Goal: Navigation & Orientation: Understand site structure

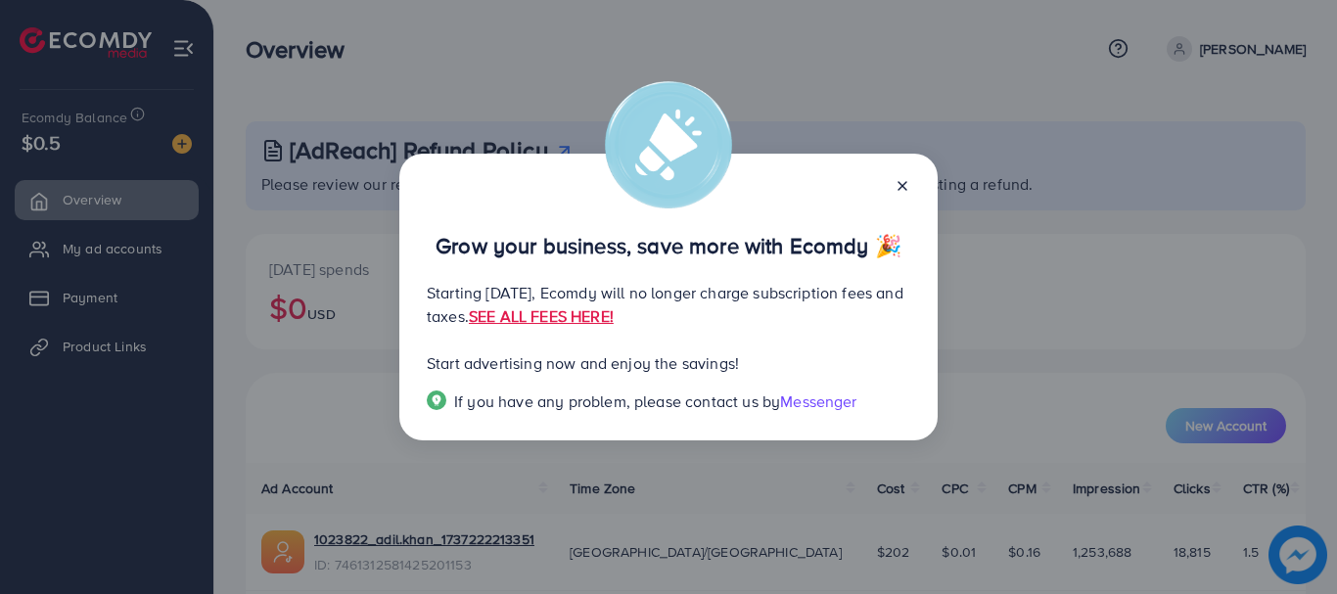
click at [905, 181] on icon at bounding box center [903, 186] width 16 height 16
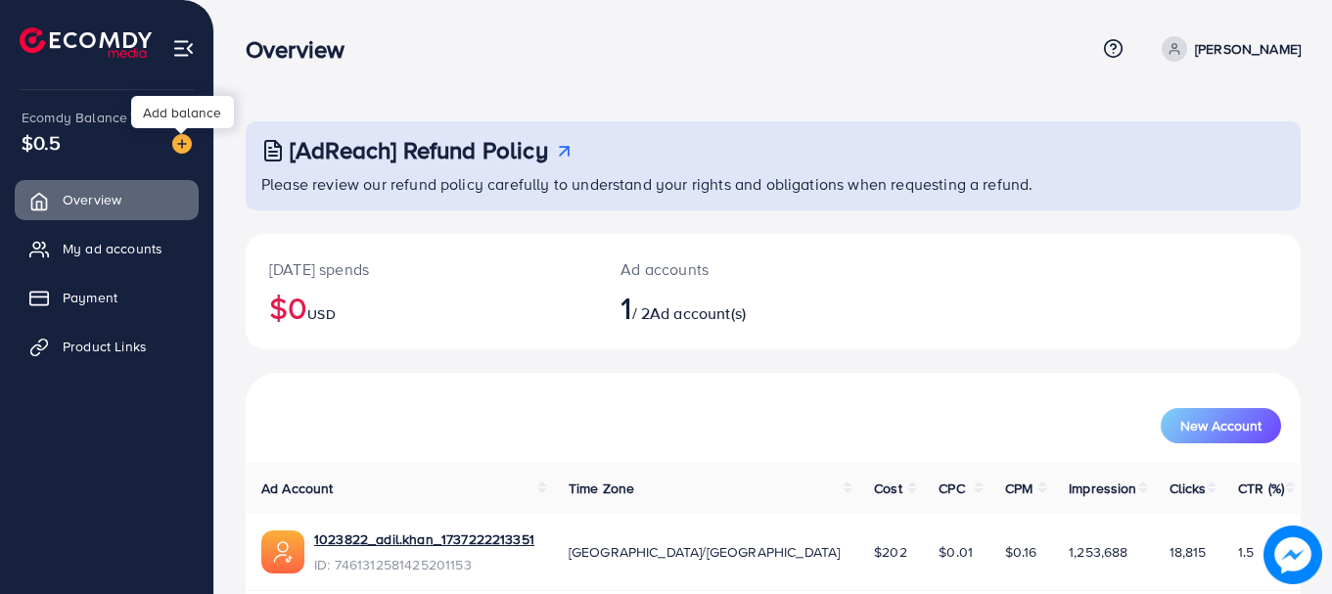
click at [183, 143] on img at bounding box center [182, 144] width 20 height 20
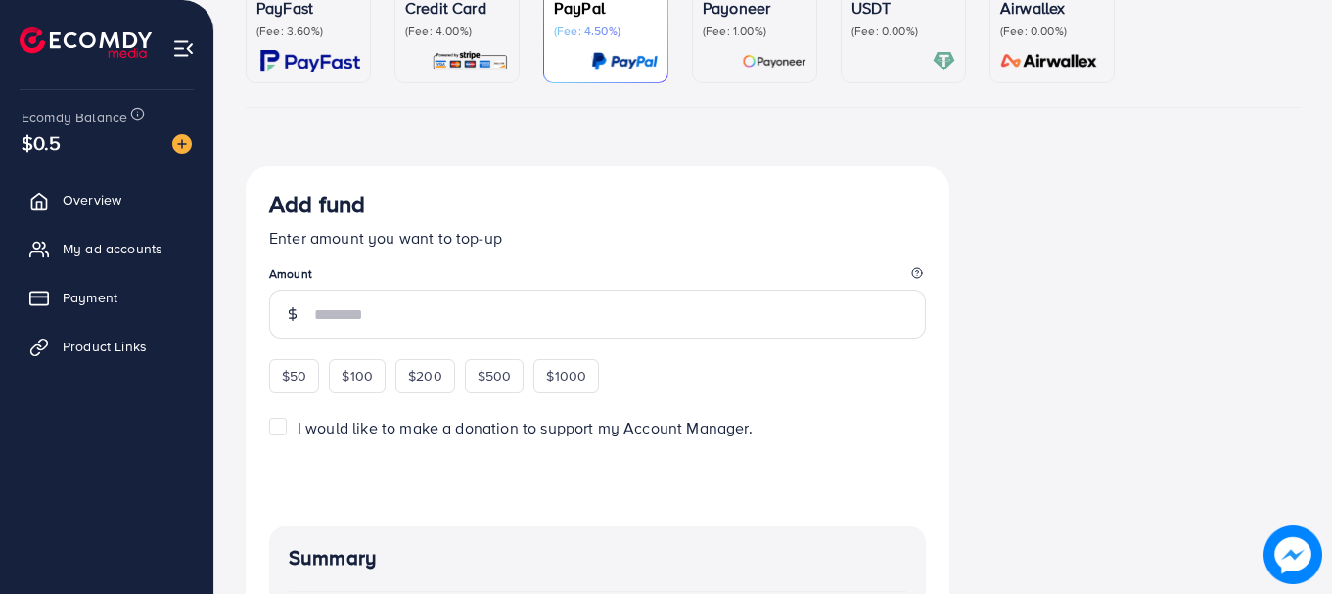
scroll to position [207, 0]
drag, startPoint x: 267, startPoint y: 372, endPoint x: 284, endPoint y: 383, distance: 19.8
click at [284, 383] on div "Add fund Enter amount you want to top-up Amount $50 $100 $200 $500 $1000 I woul…" at bounding box center [598, 510] width 704 height 690
click at [284, 383] on span "$50" at bounding box center [294, 375] width 24 height 20
type input "**"
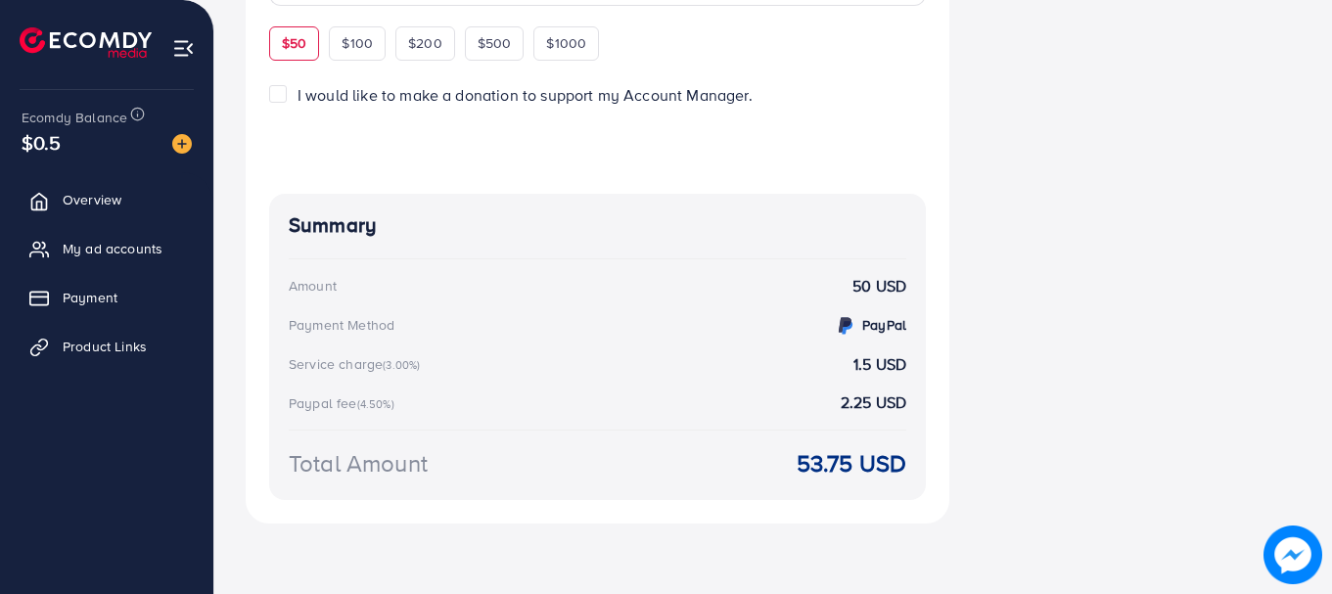
scroll to position [567, 0]
click at [68, 204] on span "Overview" at bounding box center [97, 200] width 59 height 20
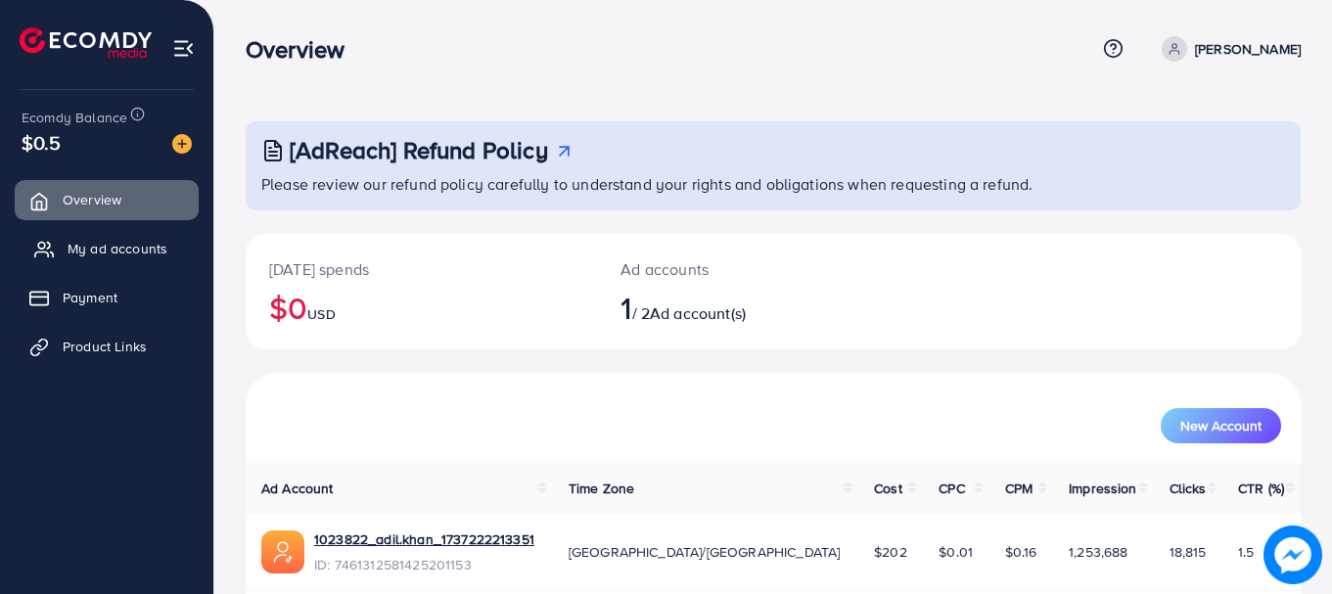
click at [73, 241] on span "My ad accounts" at bounding box center [118, 249] width 100 height 20
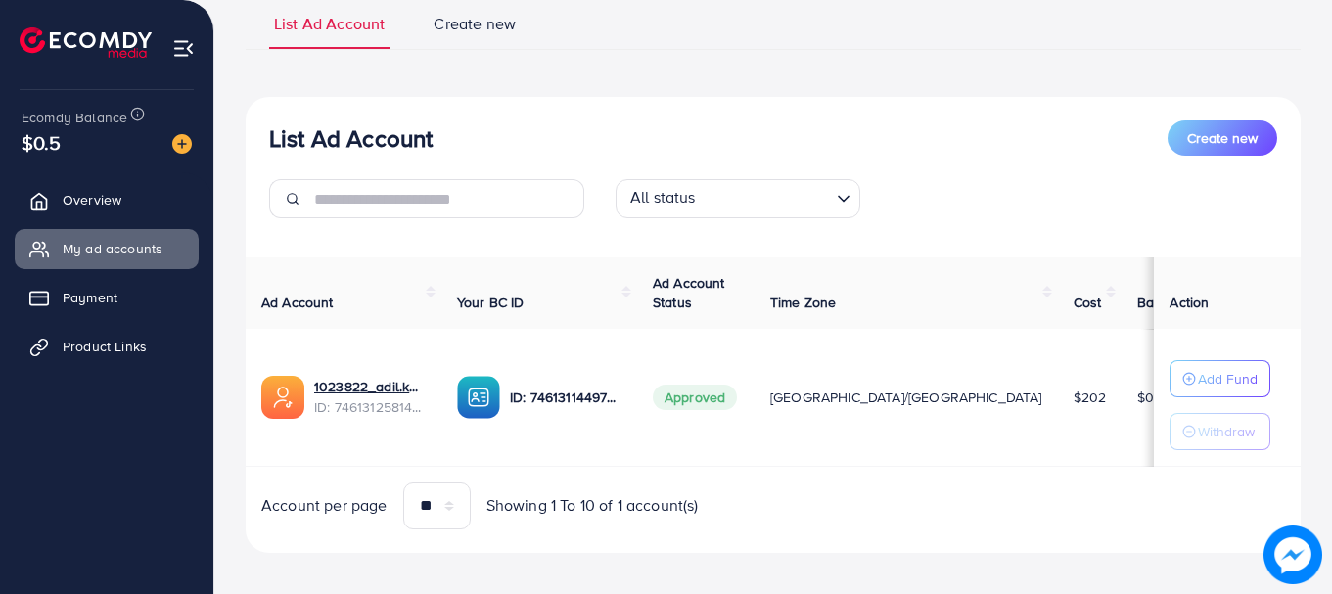
scroll to position [162, 0]
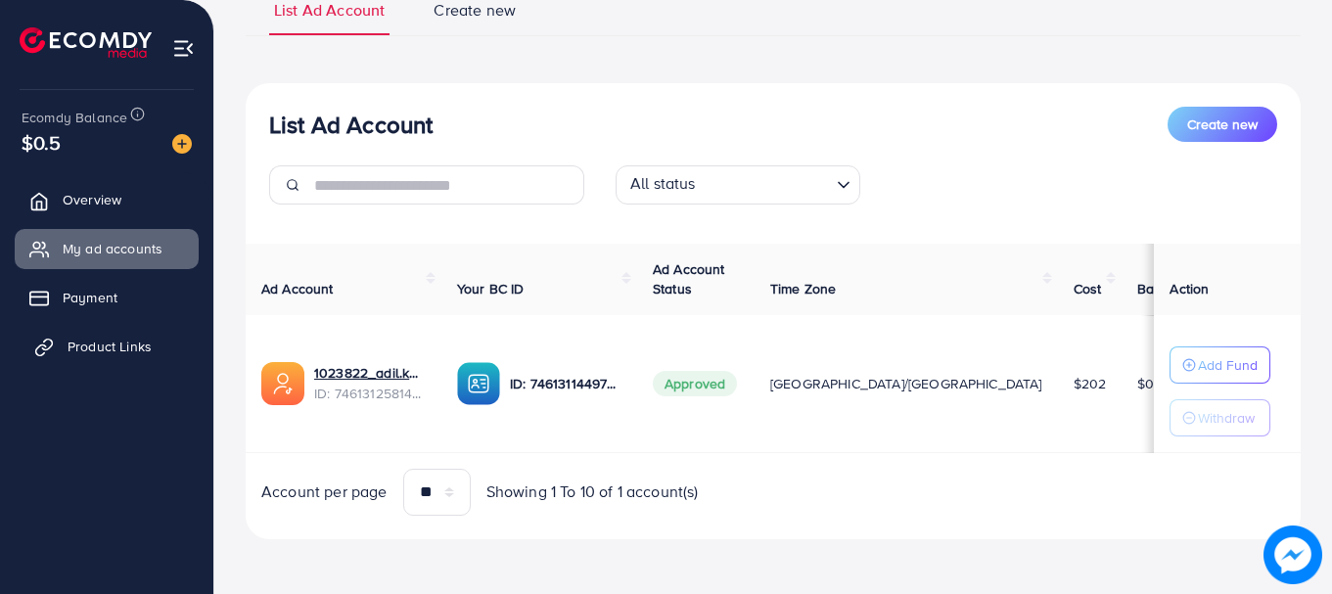
click at [82, 333] on link "Product Links" at bounding box center [107, 346] width 184 height 39
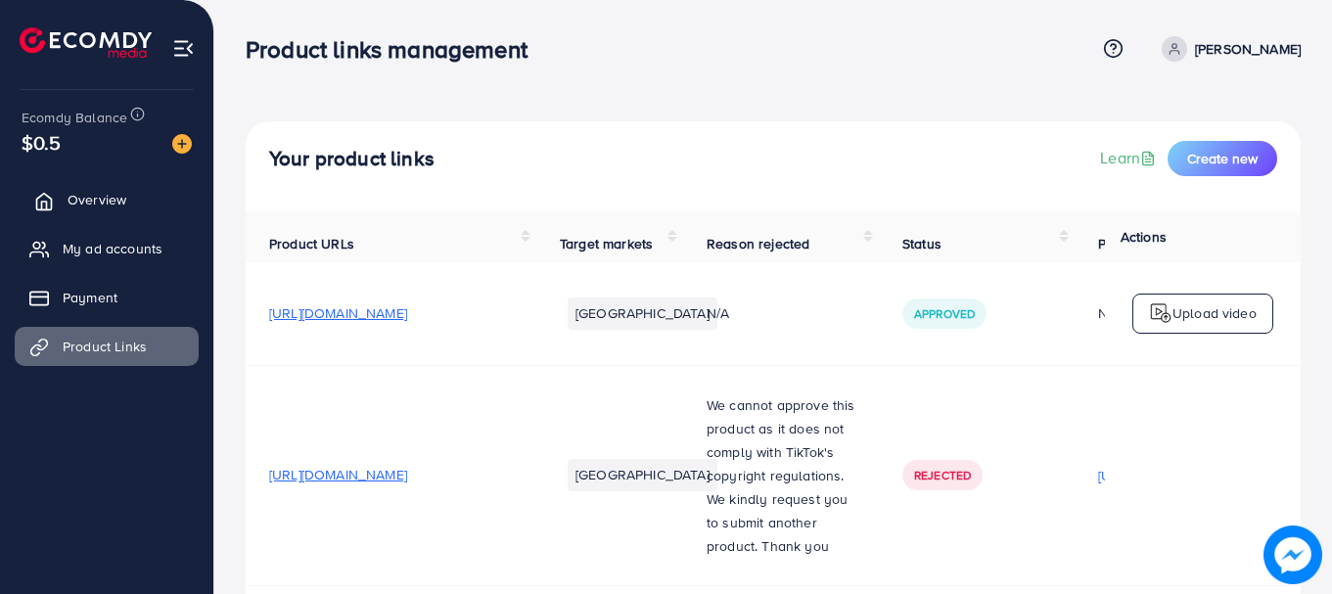
click at [71, 219] on link "Overview" at bounding box center [107, 199] width 184 height 39
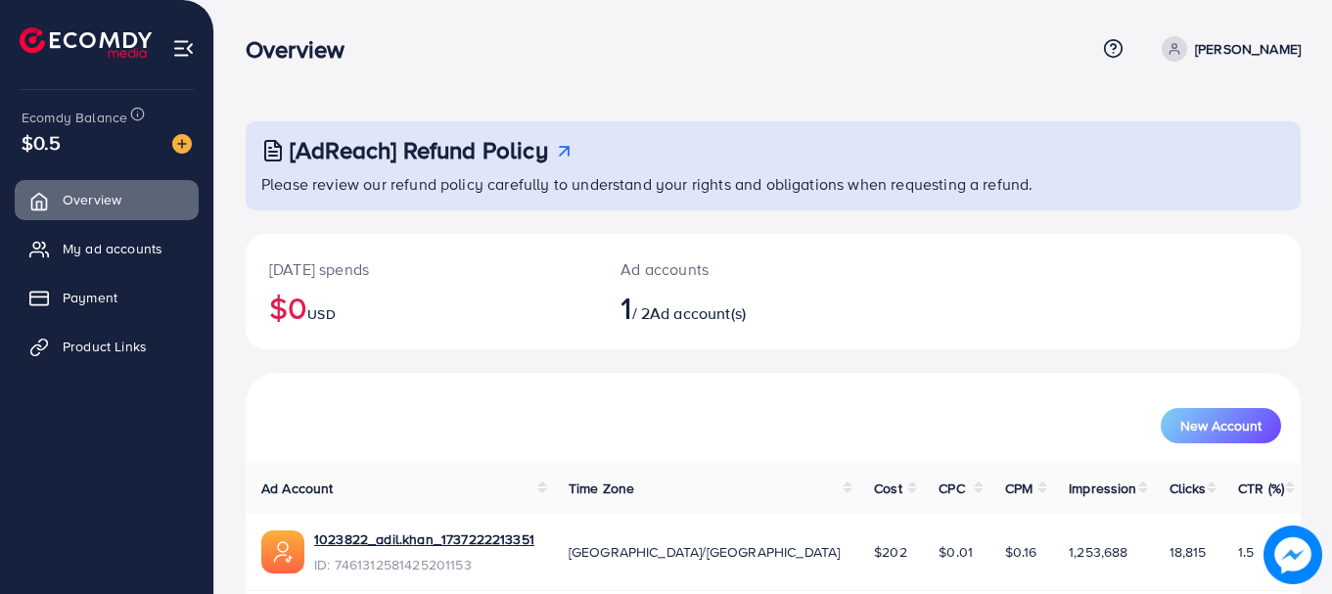
click at [679, 310] on span "Ad account(s)" at bounding box center [698, 313] width 96 height 22
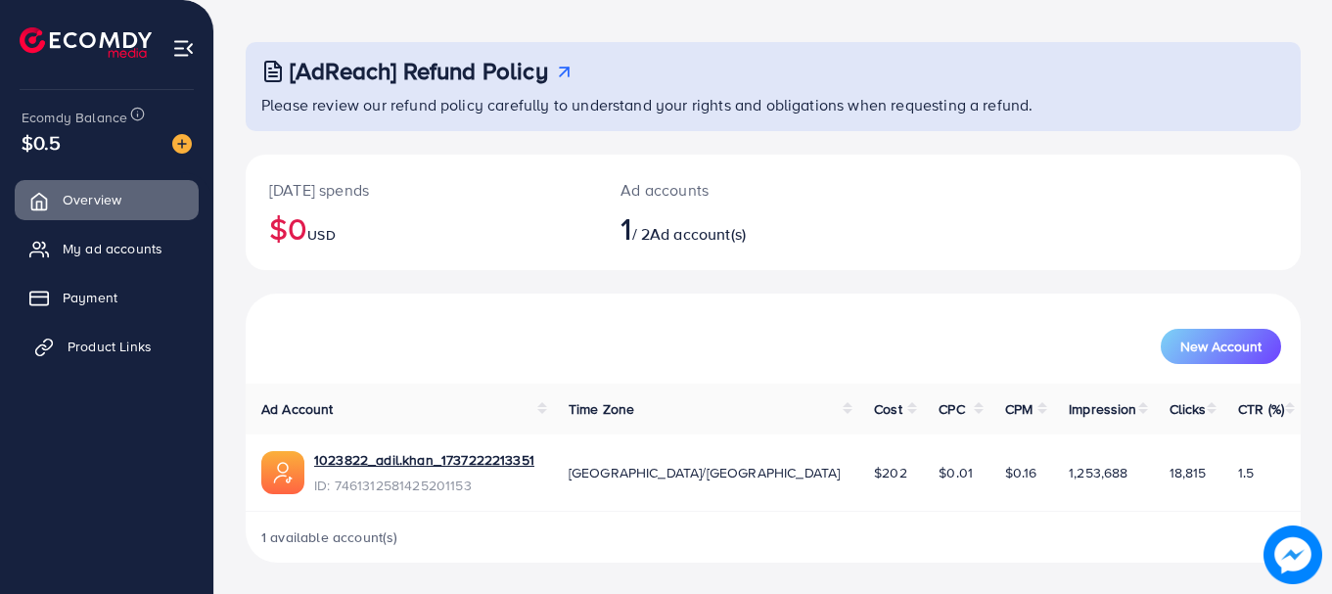
click at [101, 346] on span "Product Links" at bounding box center [110, 347] width 84 height 20
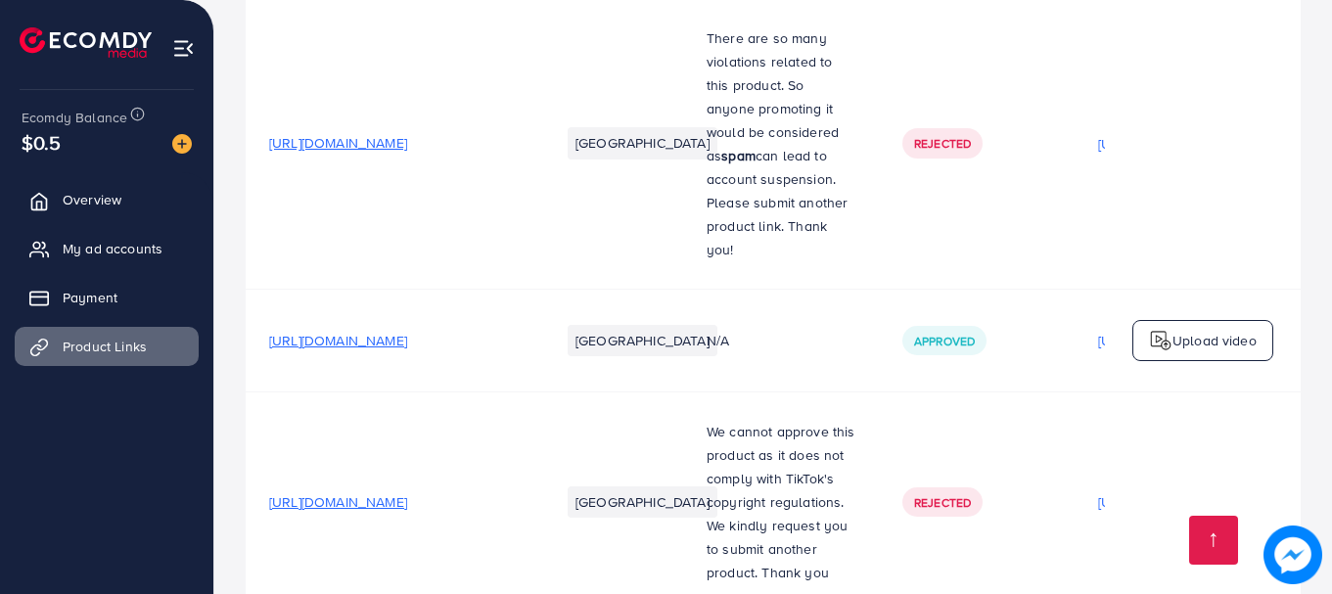
scroll to position [1540, 0]
click at [120, 195] on span "Overview" at bounding box center [97, 200] width 59 height 20
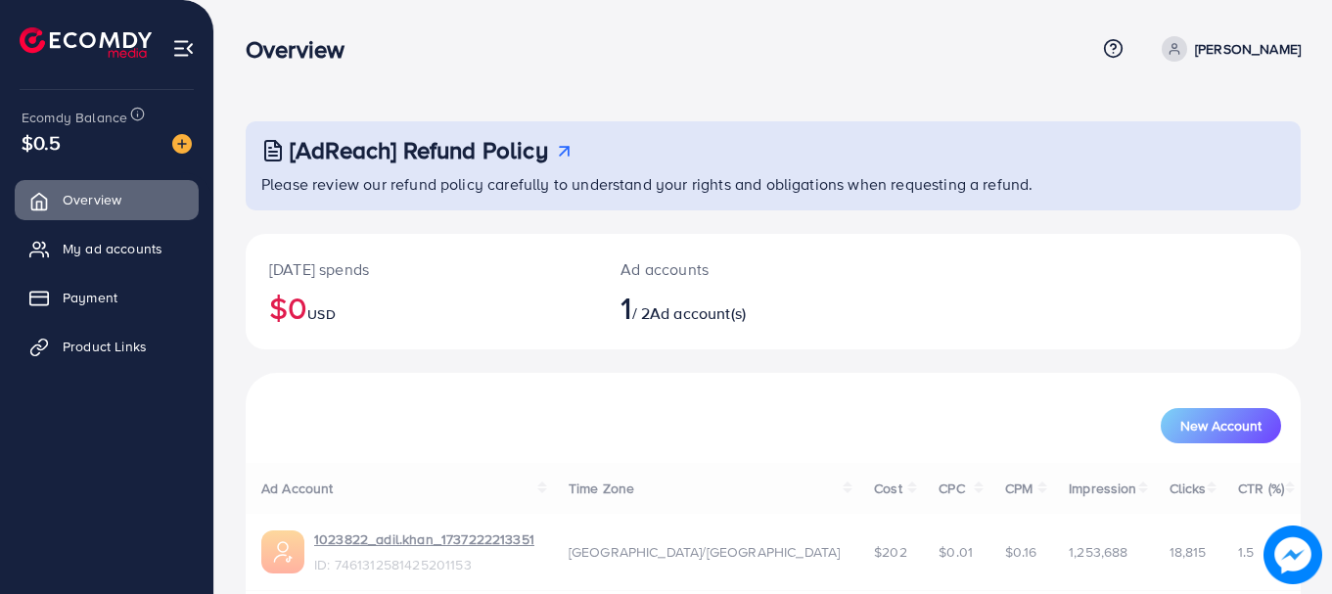
scroll to position [79, 0]
